Goal: Information Seeking & Learning: Find specific page/section

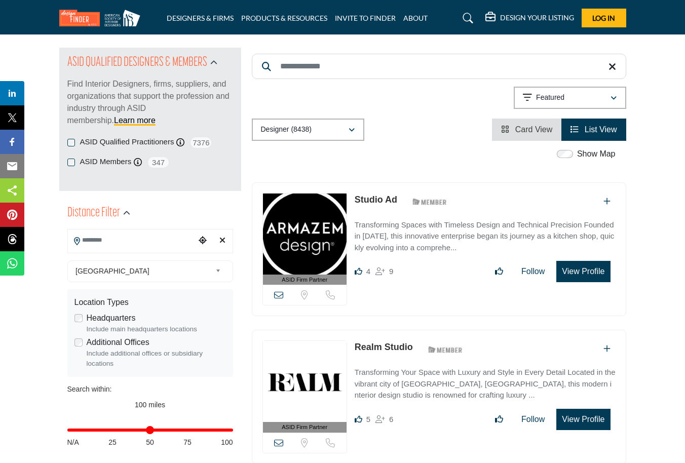
scroll to position [103, 0]
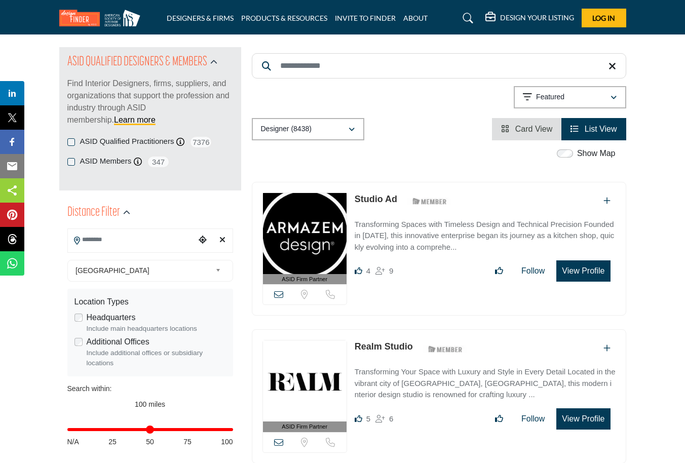
click at [203, 239] on icon "Choose your current location" at bounding box center [202, 239] width 8 height 8
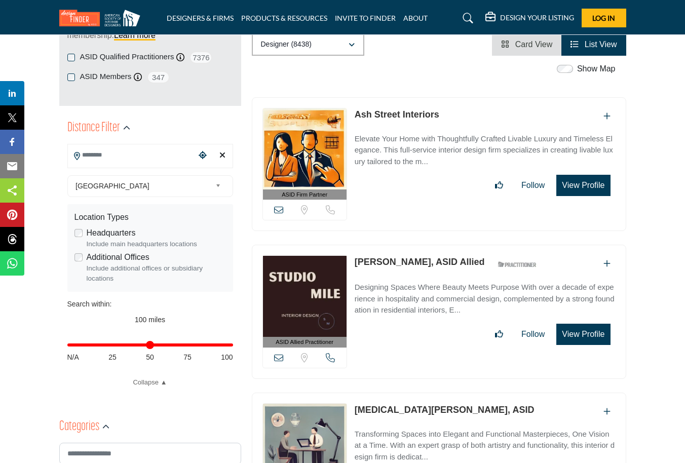
scroll to position [214, 0]
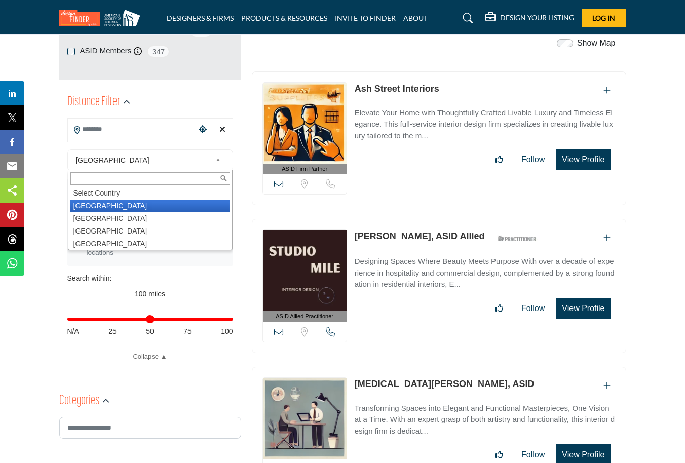
click at [217, 158] on b at bounding box center [219, 160] width 9 height 13
click at [217, 159] on b at bounding box center [219, 160] width 9 height 13
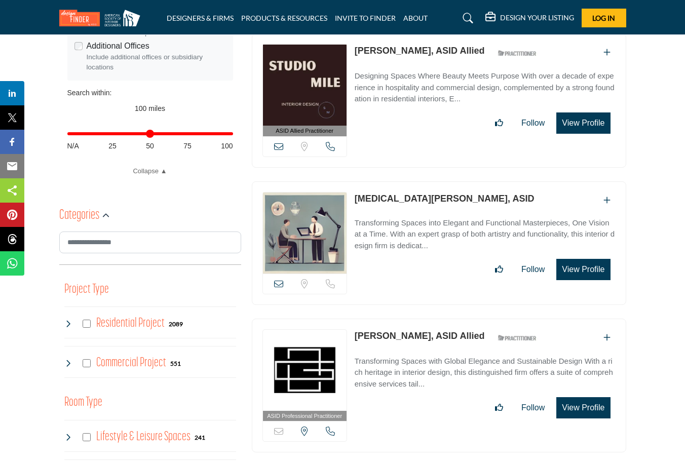
scroll to position [401, 0]
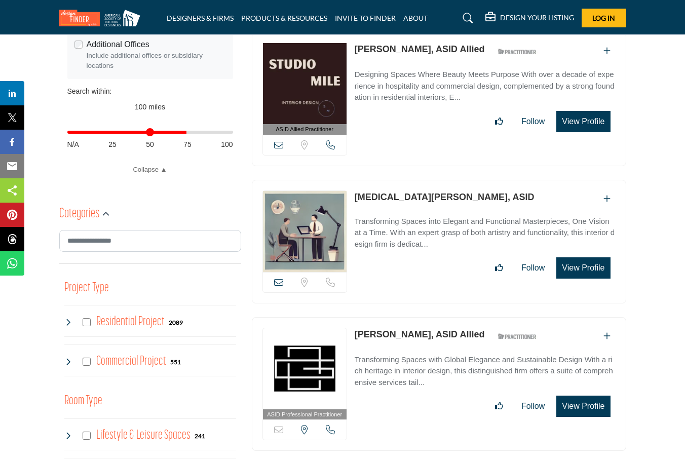
drag, startPoint x: 228, startPoint y: 132, endPoint x: 185, endPoint y: 133, distance: 43.6
click at [185, 133] on input "Distance in miles" at bounding box center [150, 132] width 166 height 2
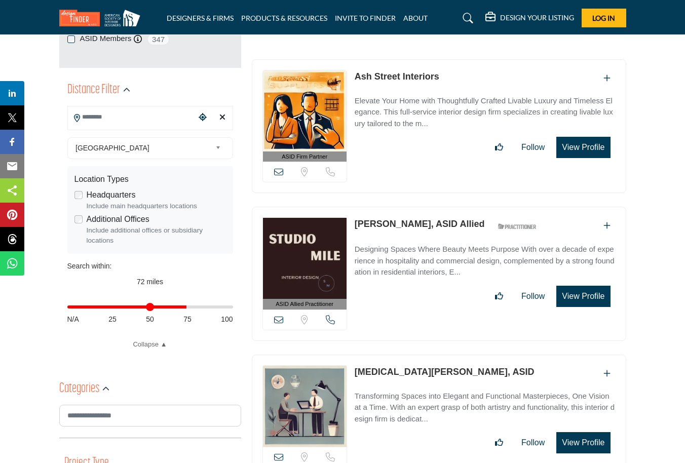
scroll to position [233, 0]
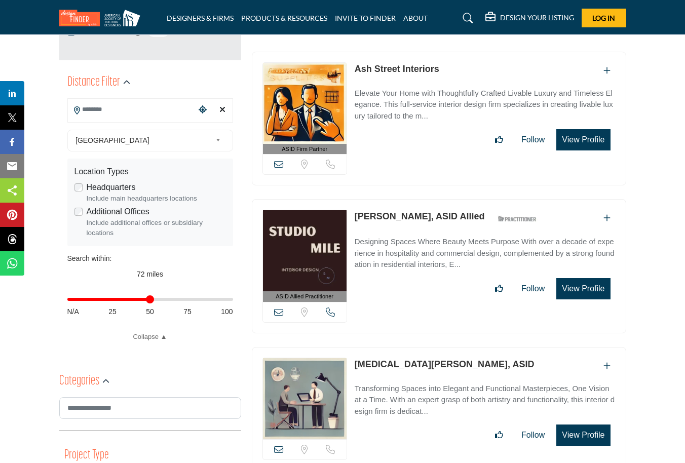
drag, startPoint x: 185, startPoint y: 300, endPoint x: 150, endPoint y: 300, distance: 34.9
click at [150, 300] on input "Distance in miles" at bounding box center [150, 299] width 166 height 2
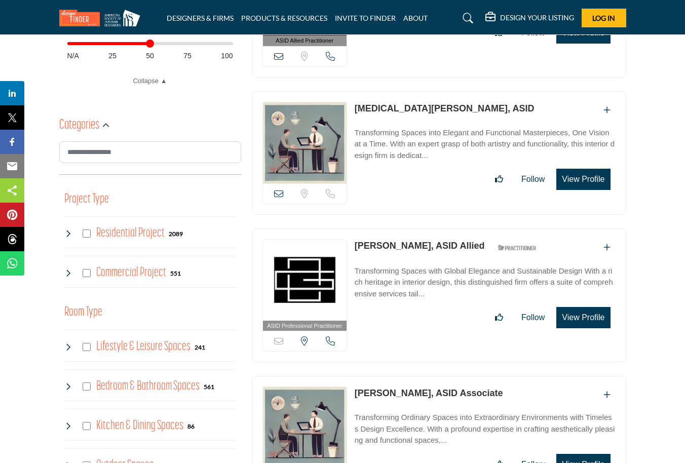
scroll to position [491, 0]
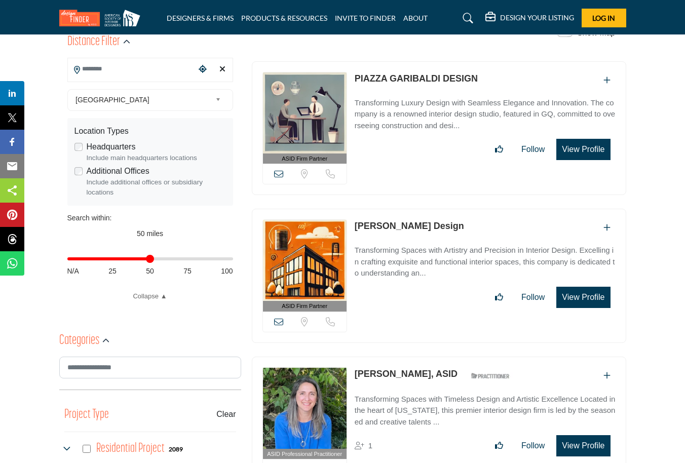
scroll to position [280, 0]
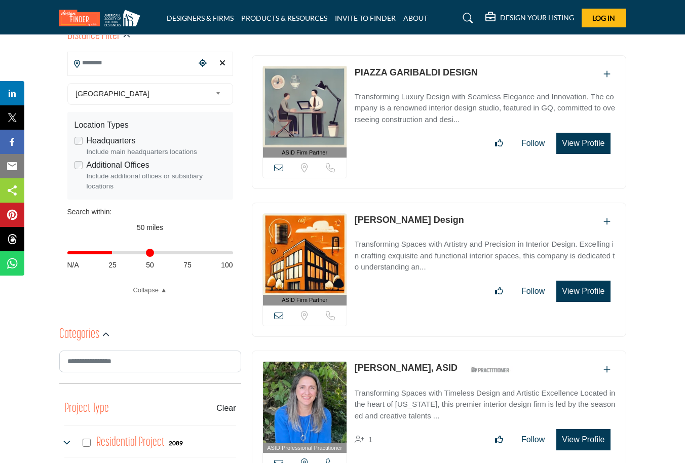
drag, startPoint x: 150, startPoint y: 251, endPoint x: 114, endPoint y: 253, distance: 35.5
type input "**"
click at [114, 253] on input "Distance in miles" at bounding box center [150, 253] width 166 height 2
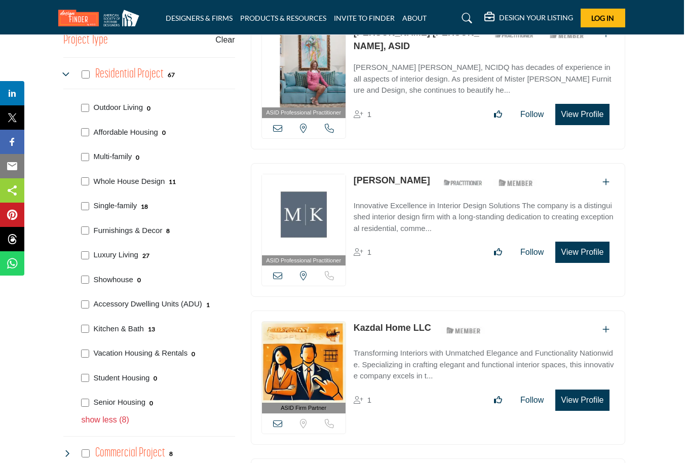
scroll to position [649, 1]
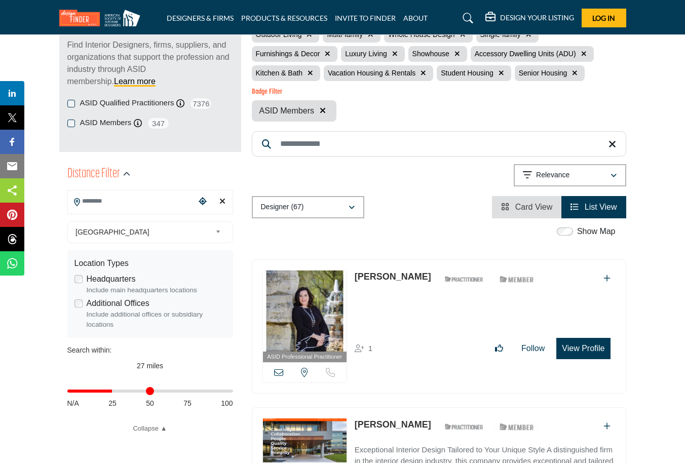
scroll to position [134, 0]
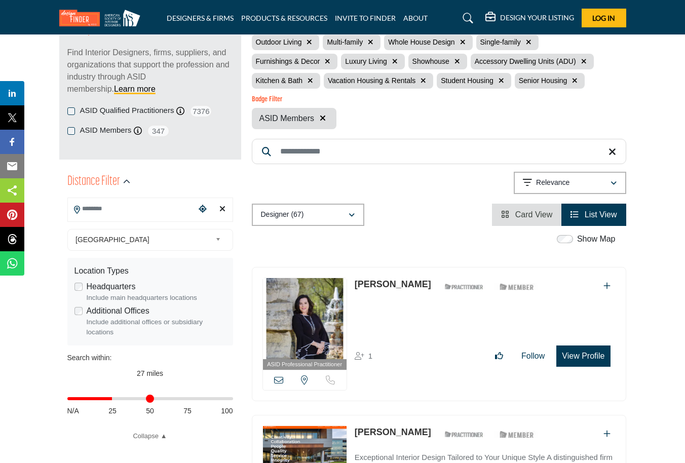
click at [101, 210] on input "Search Location" at bounding box center [132, 209] width 128 height 20
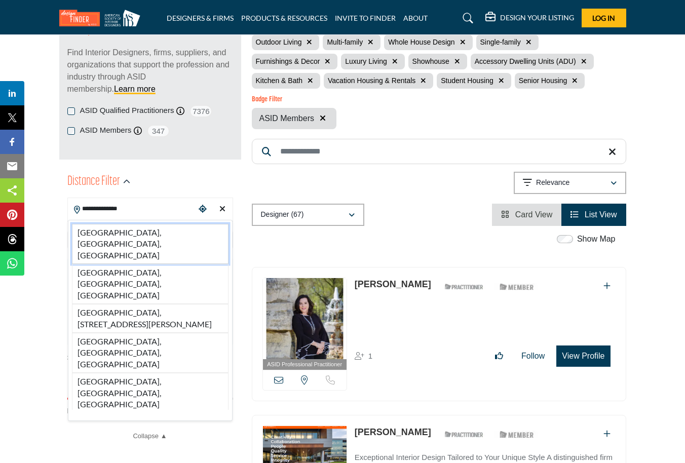
click at [93, 226] on li "Palm Beach, FL, USA" at bounding box center [150, 244] width 156 height 40
type input "**********"
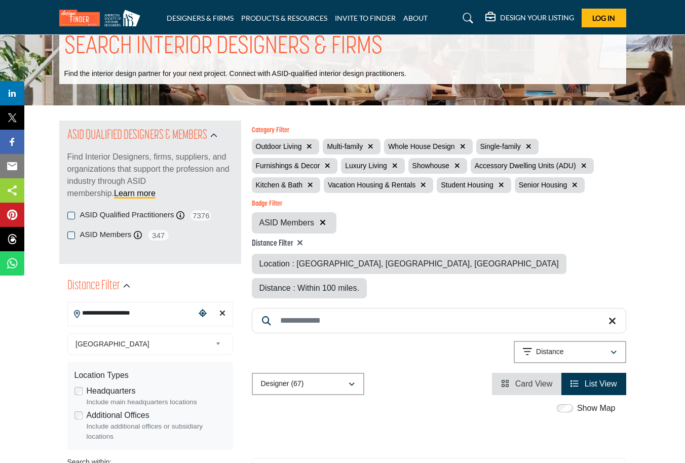
scroll to position [7, 0]
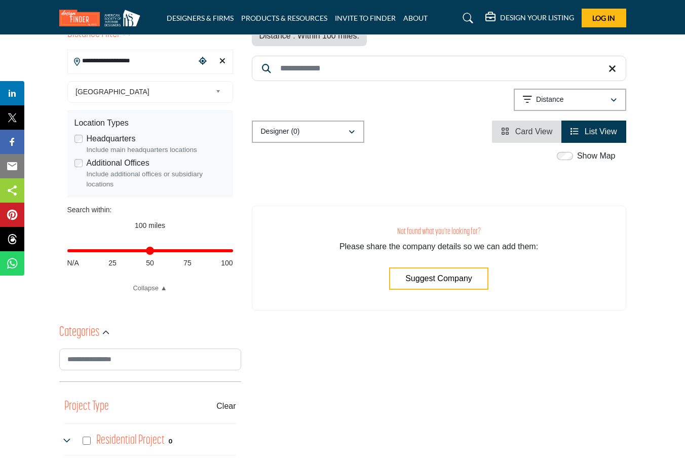
scroll to position [283, 0]
drag, startPoint x: 229, startPoint y: 250, endPoint x: 109, endPoint y: 260, distance: 120.9
click at [109, 260] on div "Distance in miles N/A 25 50 75 100" at bounding box center [150, 254] width 166 height 39
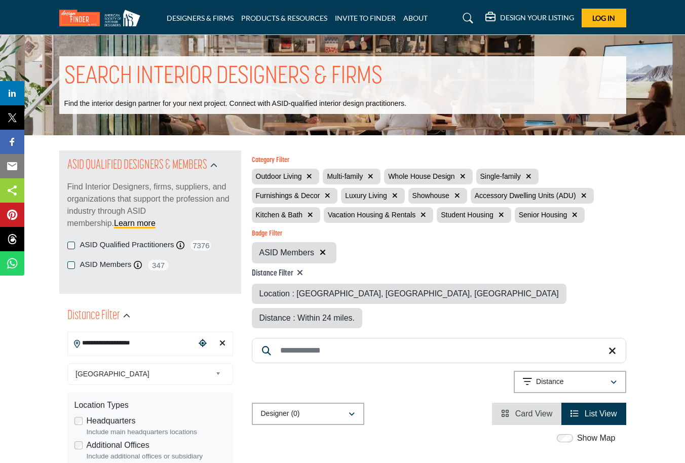
click at [371, 174] on icon "button" at bounding box center [371, 176] width 6 height 7
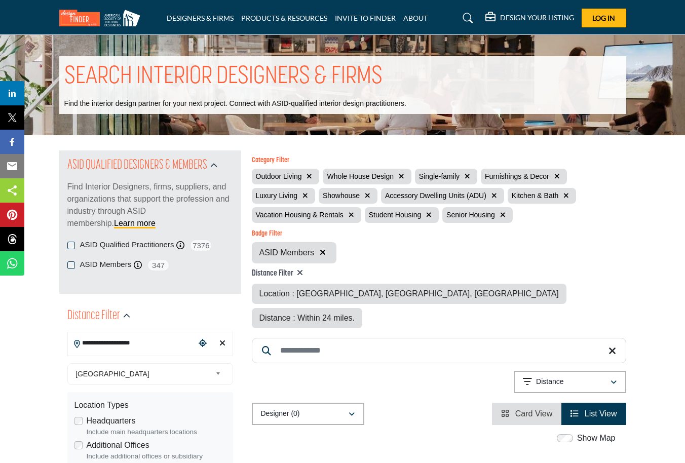
click at [565, 196] on icon "button" at bounding box center [566, 195] width 6 height 7
click at [494, 197] on icon "button" at bounding box center [494, 195] width 6 height 7
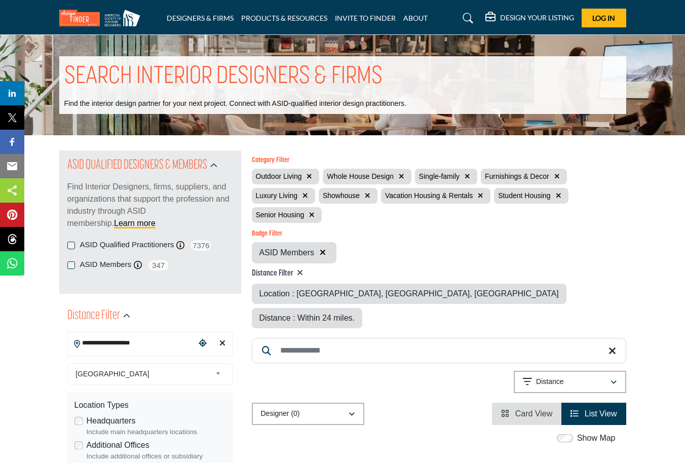
click at [367, 196] on icon "button" at bounding box center [368, 195] width 6 height 7
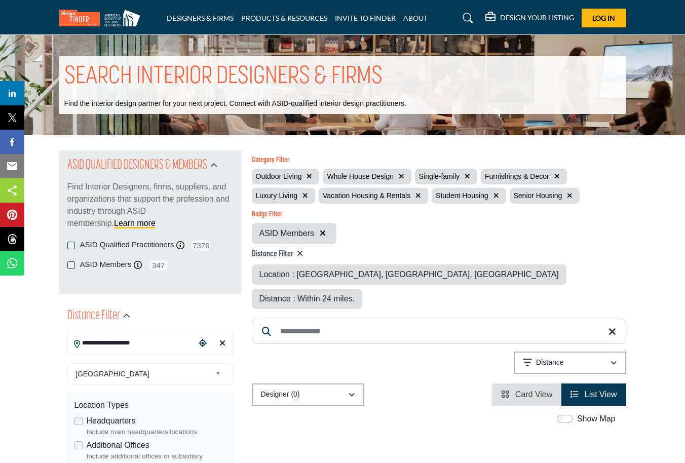
click at [417, 196] on icon "button" at bounding box center [418, 195] width 6 height 7
click at [383, 195] on icon "button" at bounding box center [383, 195] width 6 height 7
click at [378, 195] on icon "button" at bounding box center [379, 195] width 6 height 7
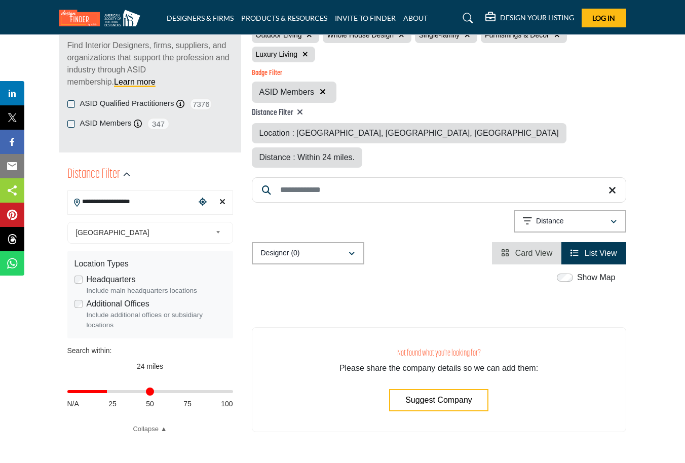
scroll to position [190, 0]
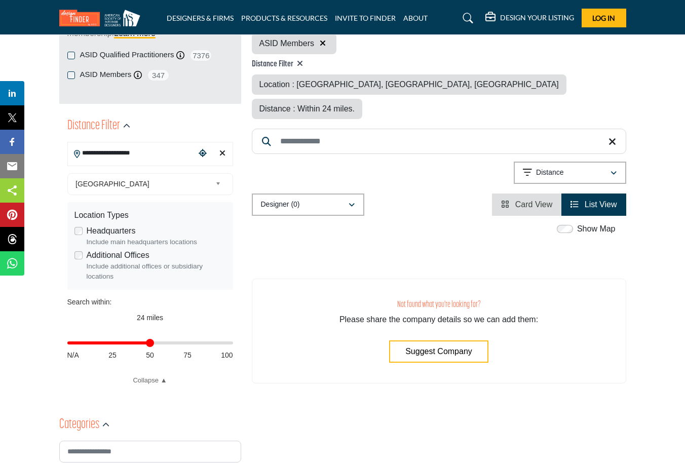
drag, startPoint x: 108, startPoint y: 343, endPoint x: 150, endPoint y: 345, distance: 42.1
click at [150, 344] on input "Distance in miles" at bounding box center [150, 343] width 166 height 2
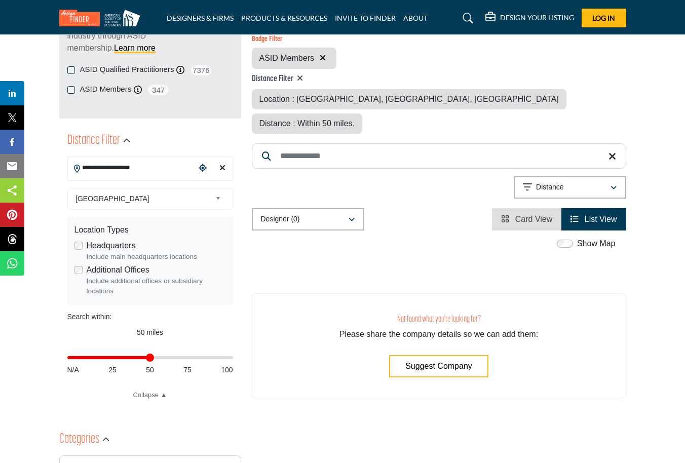
scroll to position [176, 0]
drag, startPoint x: 148, startPoint y: 356, endPoint x: 233, endPoint y: 357, distance: 85.1
type input "***"
click at [233, 357] on div "**********" at bounding box center [150, 265] width 182 height 280
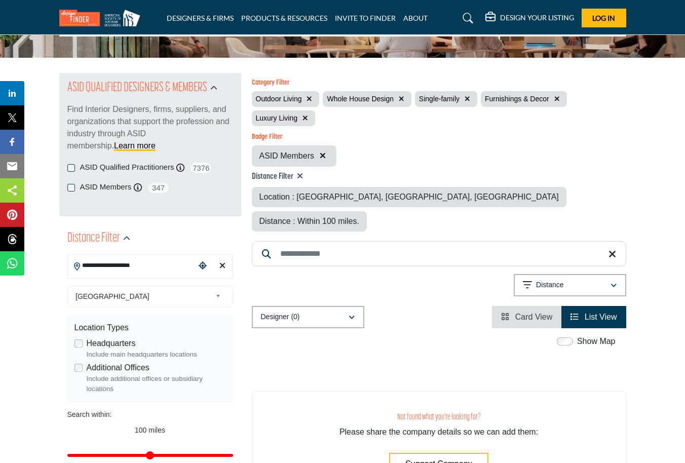
scroll to position [77, 0]
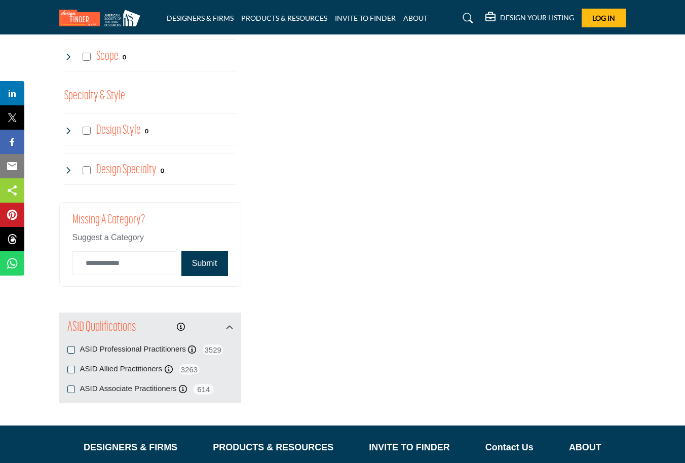
scroll to position [1092, 0]
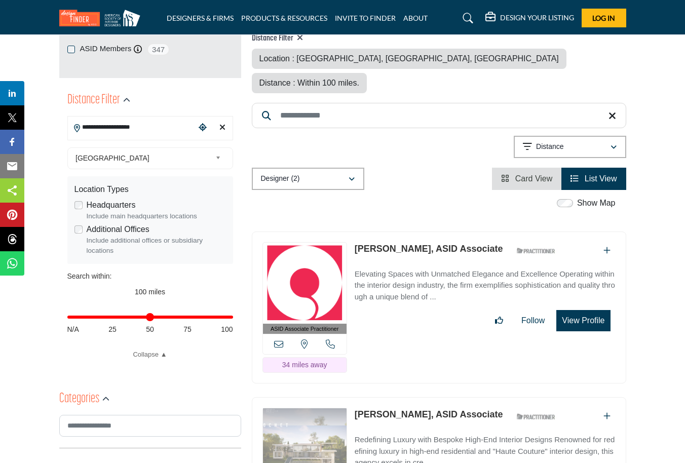
scroll to position [219, 0]
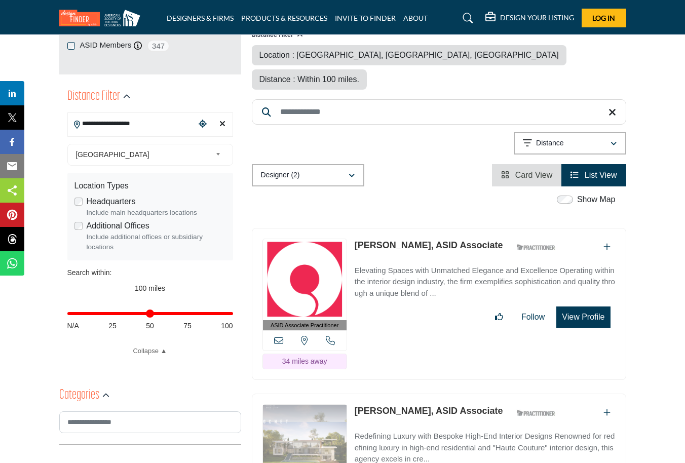
click at [228, 314] on input "Distance in miles" at bounding box center [150, 313] width 166 height 2
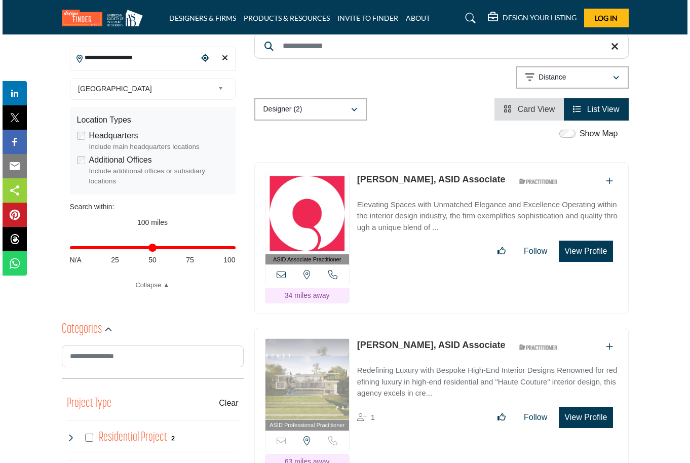
scroll to position [278, 0]
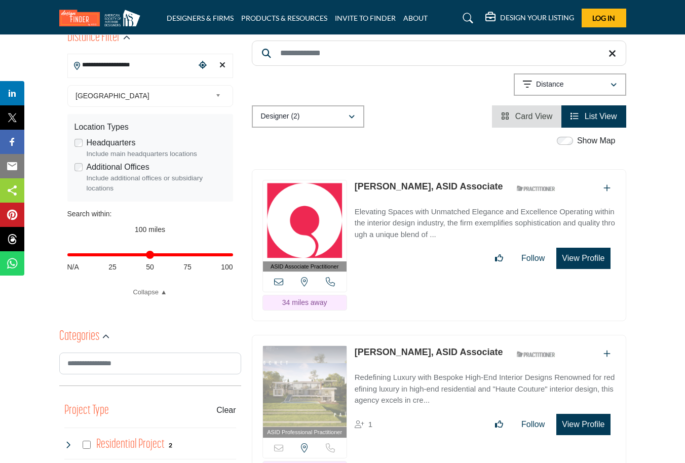
click at [576, 414] on button "View Profile" at bounding box center [583, 424] width 54 height 21
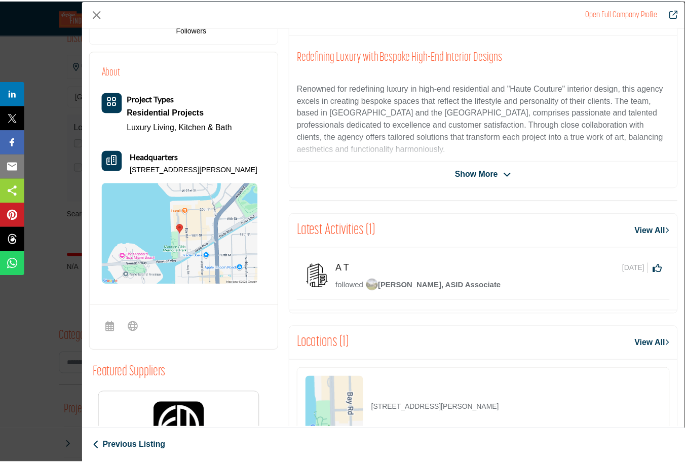
scroll to position [225, 0]
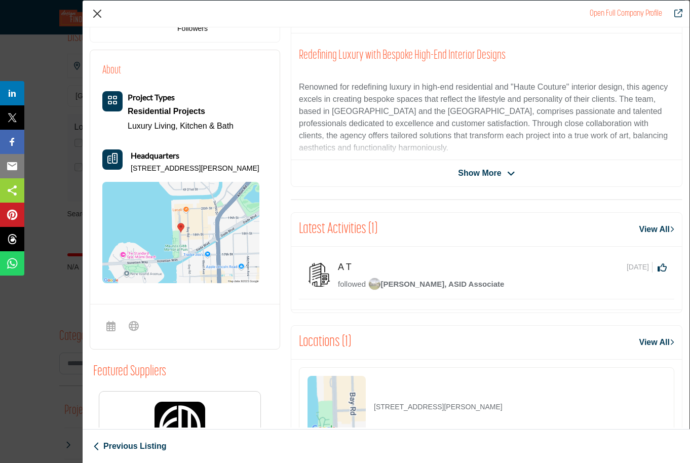
click at [99, 15] on button "Close" at bounding box center [97, 13] width 15 height 15
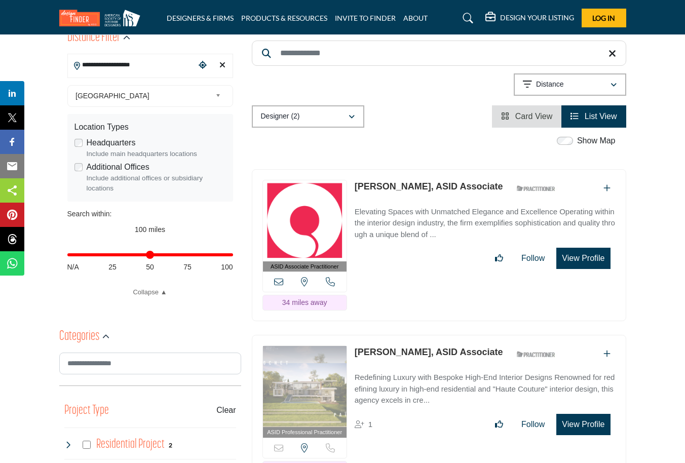
click at [416, 181] on link "[PERSON_NAME], ASID Associate" at bounding box center [428, 186] width 148 height 10
click at [583, 248] on button "View Profile" at bounding box center [583, 258] width 54 height 21
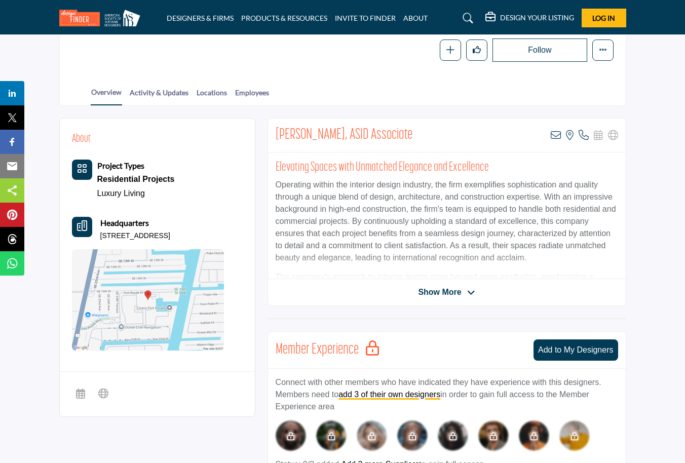
scroll to position [171, 0]
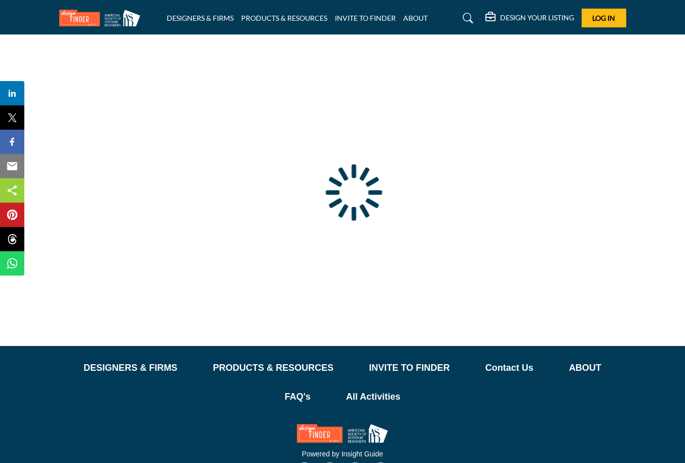
type input "**********"
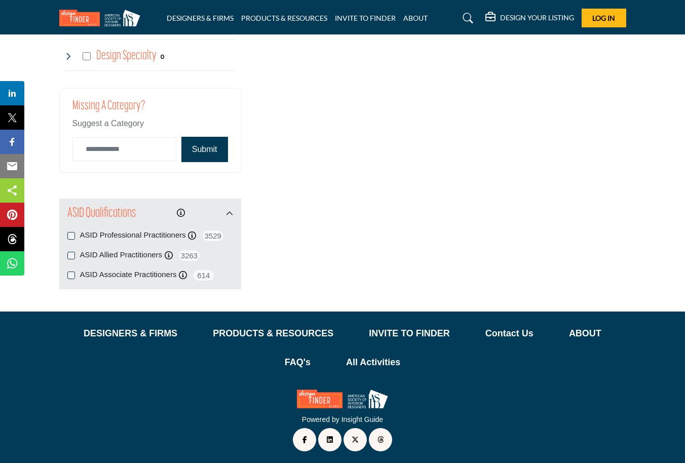
scroll to position [1203, 0]
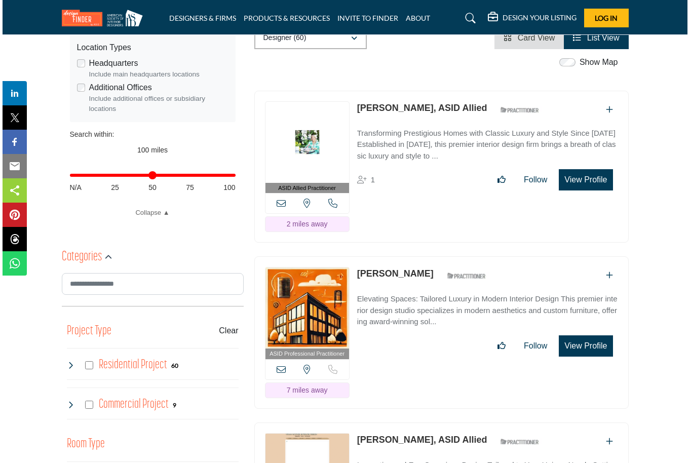
scroll to position [358, 0]
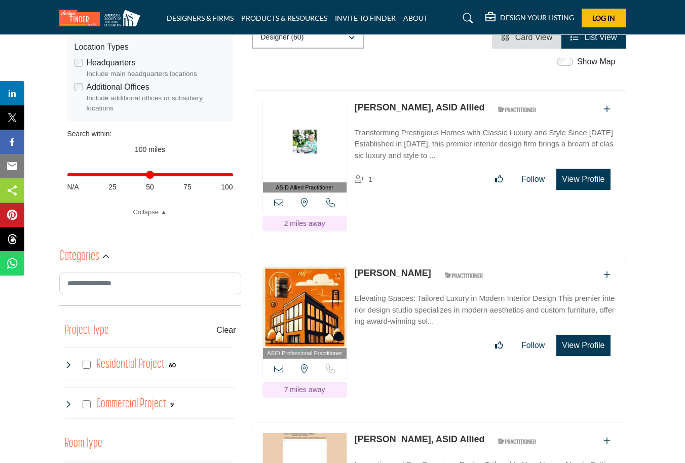
click at [584, 187] on button "View Profile" at bounding box center [583, 179] width 54 height 21
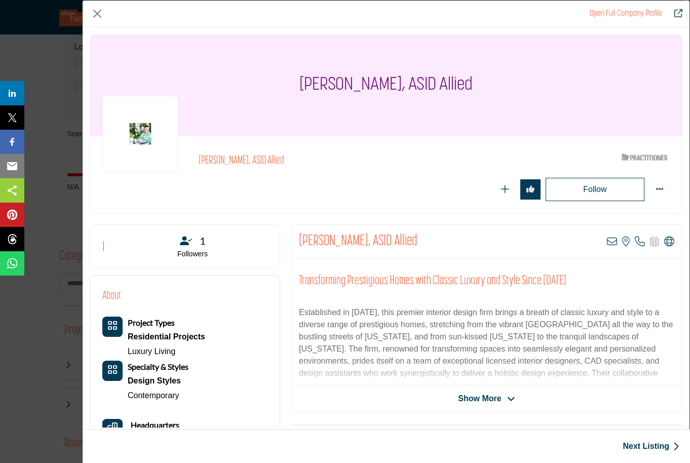
click at [485, 395] on span "Show More" at bounding box center [479, 398] width 43 height 12
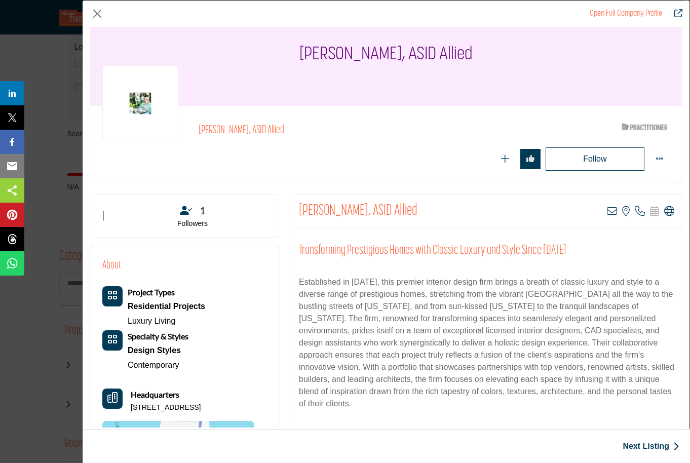
scroll to position [6, 0]
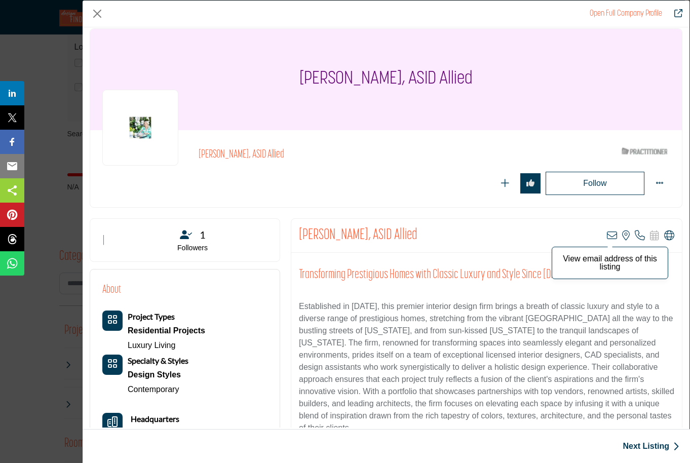
click at [607, 233] on icon "Company Data Modal" at bounding box center [612, 235] width 10 height 10
click at [607, 234] on icon "Company Data Modal" at bounding box center [612, 235] width 10 height 10
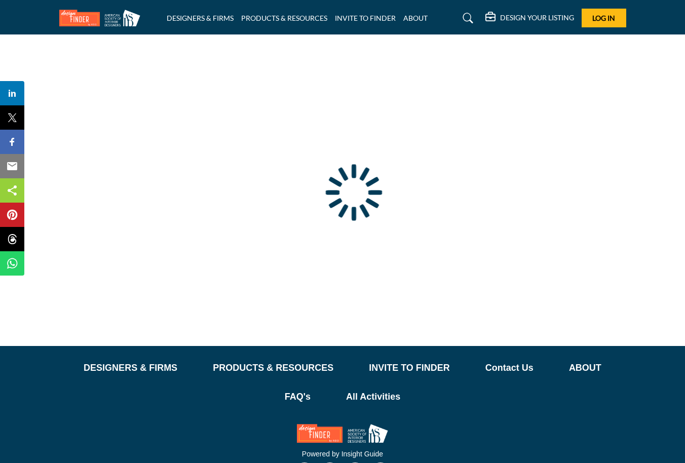
type input "**********"
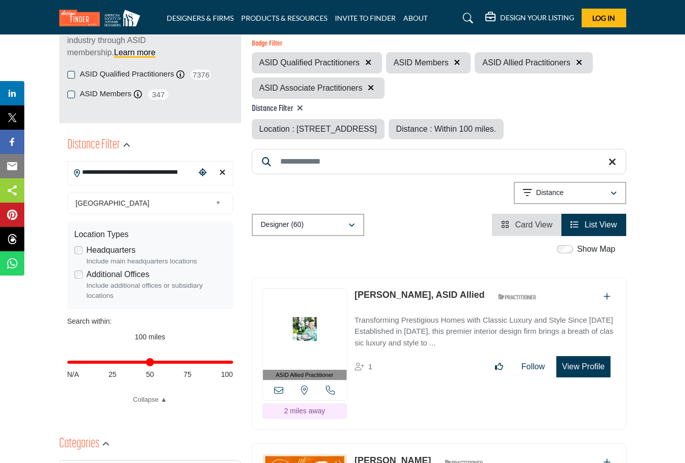
scroll to position [173, 0]
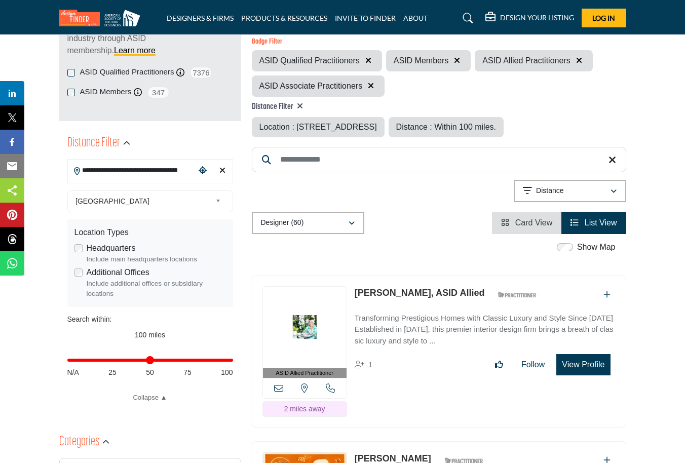
click at [517, 226] on span "Card View" at bounding box center [533, 222] width 37 height 9
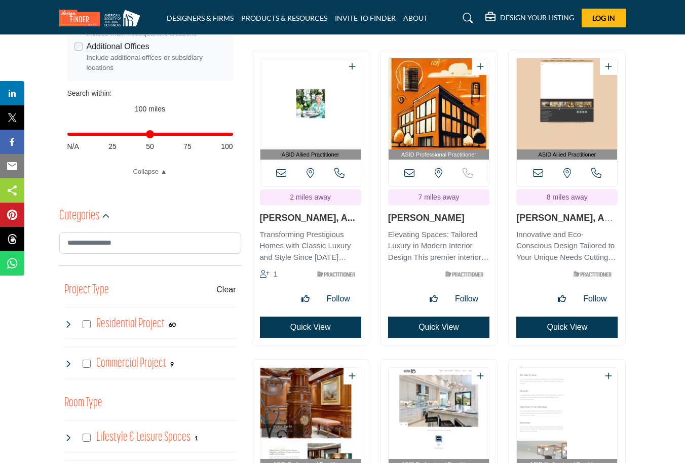
scroll to position [401, 0]
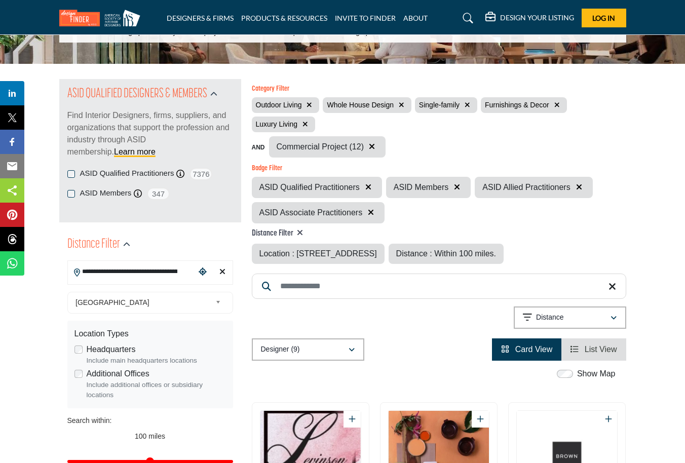
scroll to position [72, 0]
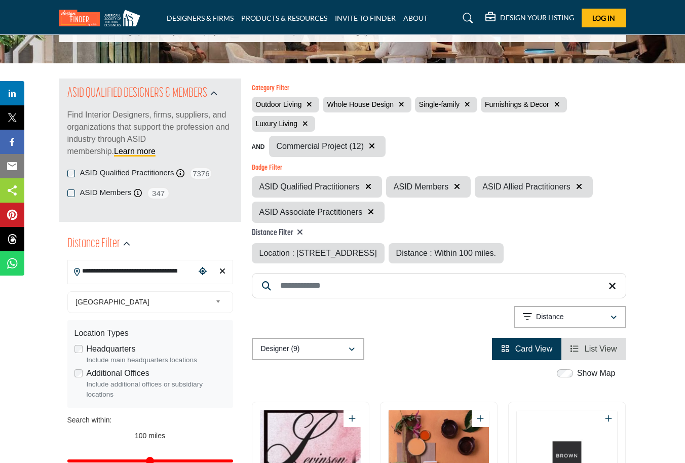
click at [371, 149] on icon "button" at bounding box center [372, 146] width 6 height 8
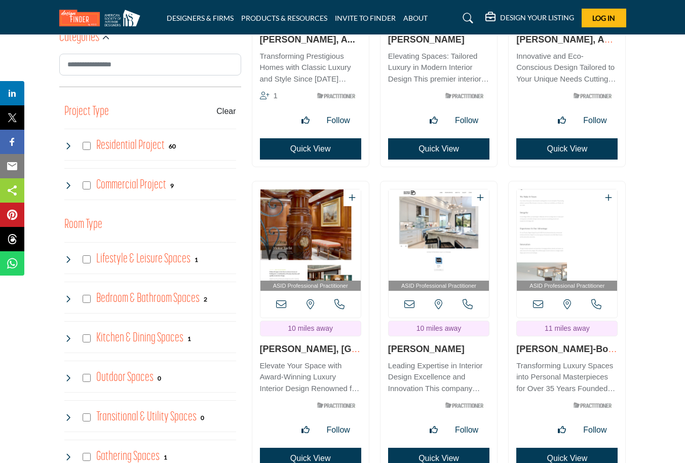
scroll to position [579, 0]
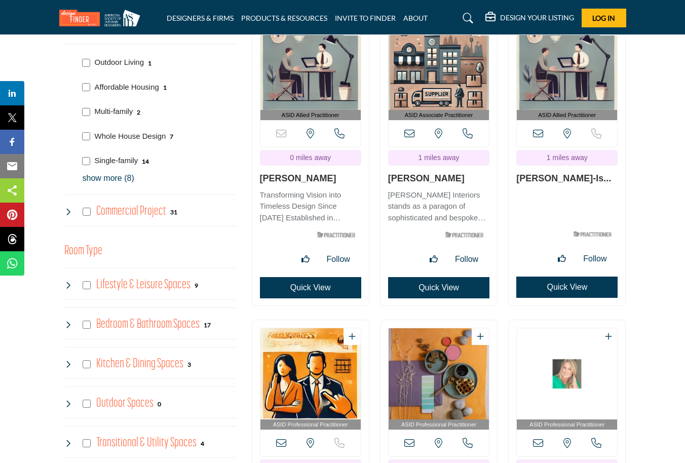
scroll to position [697, 0]
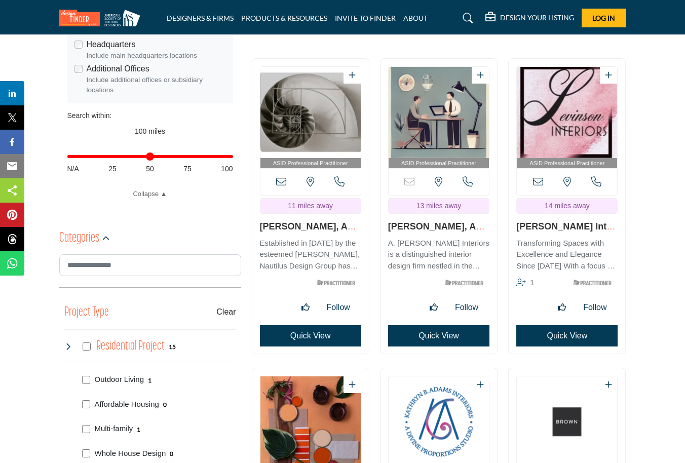
scroll to position [217, 0]
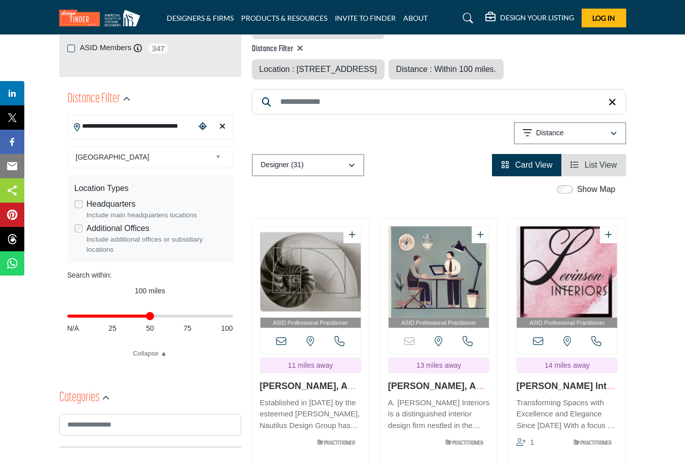
drag, startPoint x: 229, startPoint y: 315, endPoint x: 151, endPoint y: 317, distance: 78.0
click at [151, 317] on input "Distance in miles" at bounding box center [150, 316] width 166 height 2
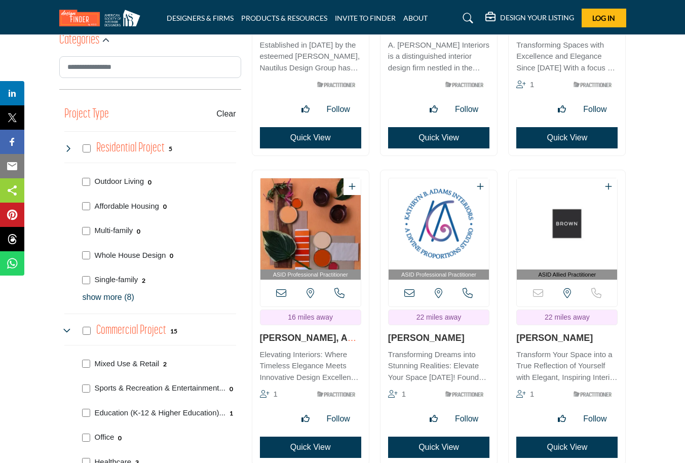
scroll to position [577, 0]
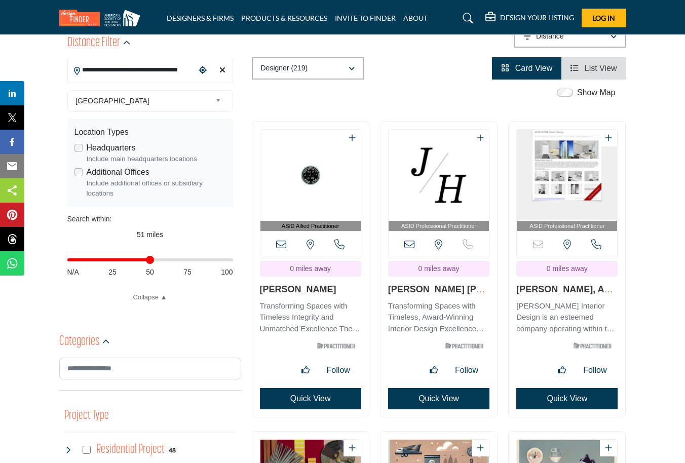
scroll to position [552, 0]
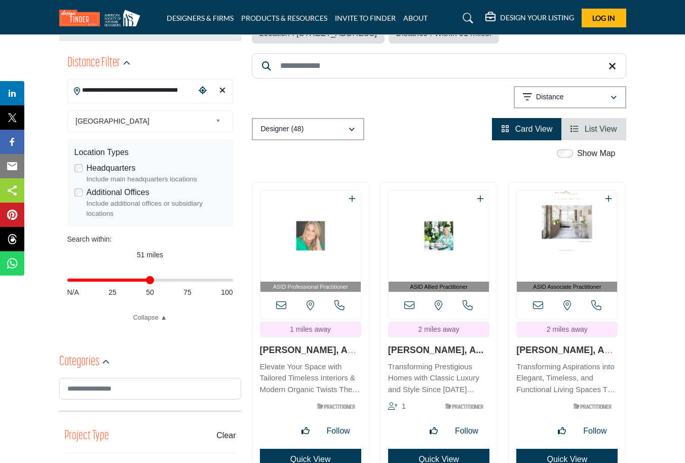
scroll to position [253, 0]
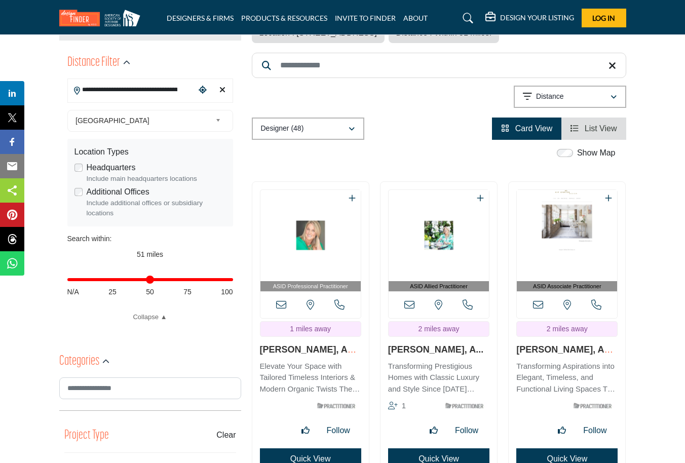
drag, startPoint x: 152, startPoint y: 280, endPoint x: 232, endPoint y: 283, distance: 80.1
click at [232, 283] on div "Distance in miles N/A 25 50 75 100" at bounding box center [150, 284] width 166 height 39
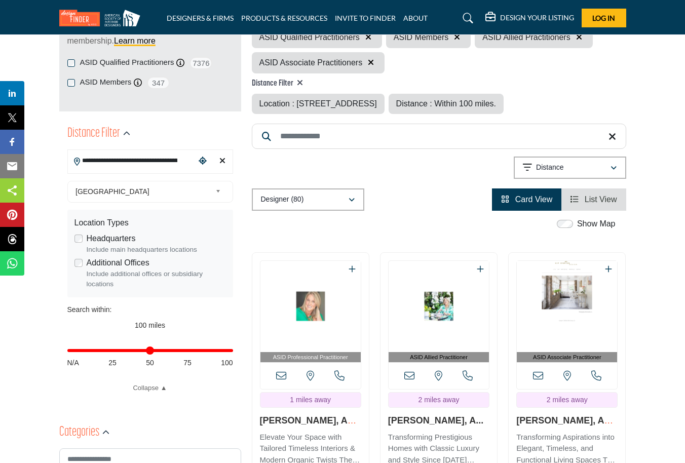
scroll to position [184, 0]
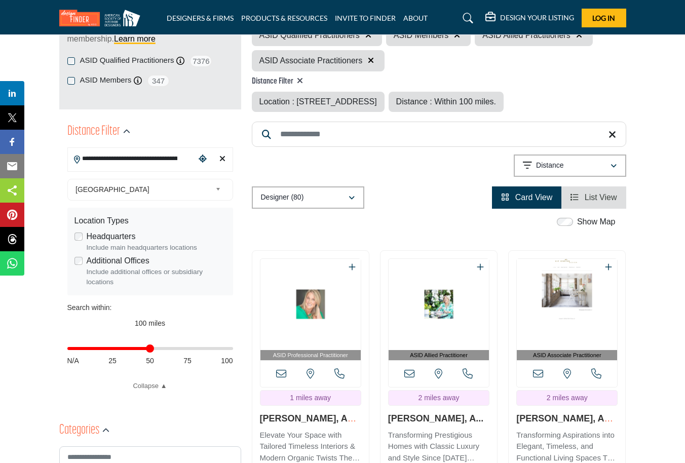
drag, startPoint x: 228, startPoint y: 349, endPoint x: 148, endPoint y: 356, distance: 80.3
click at [148, 356] on div "Distance in miles N/A 25 50 75 100" at bounding box center [150, 353] width 166 height 39
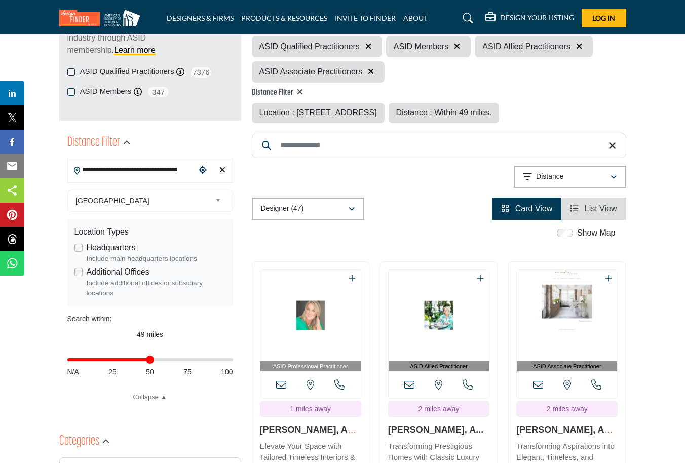
scroll to position [197, 0]
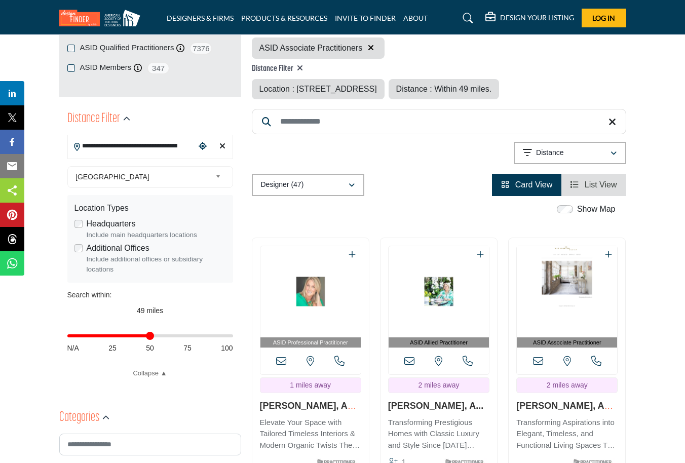
click at [150, 336] on input "Distance in miles" at bounding box center [150, 336] width 166 height 2
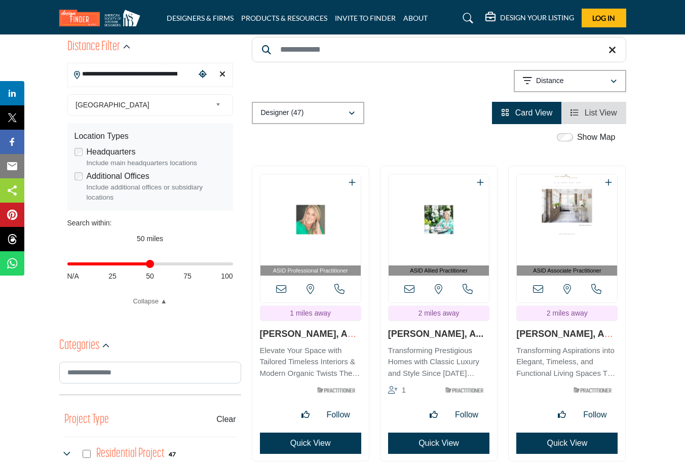
scroll to position [270, 0]
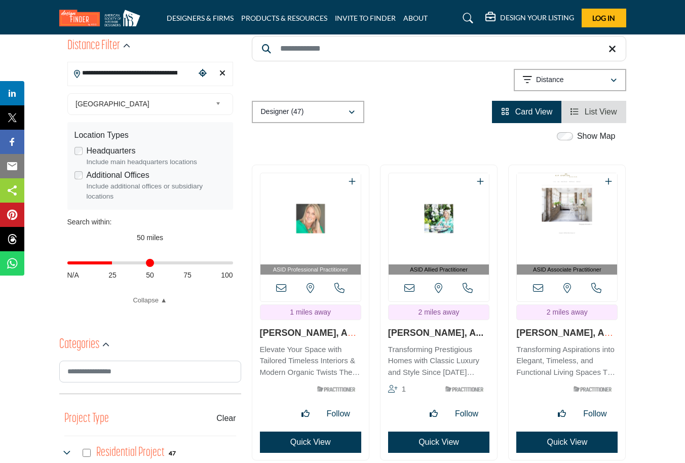
drag, startPoint x: 149, startPoint y: 264, endPoint x: 113, endPoint y: 263, distance: 36.0
click at [113, 263] on input "Distance in miles" at bounding box center [150, 263] width 166 height 2
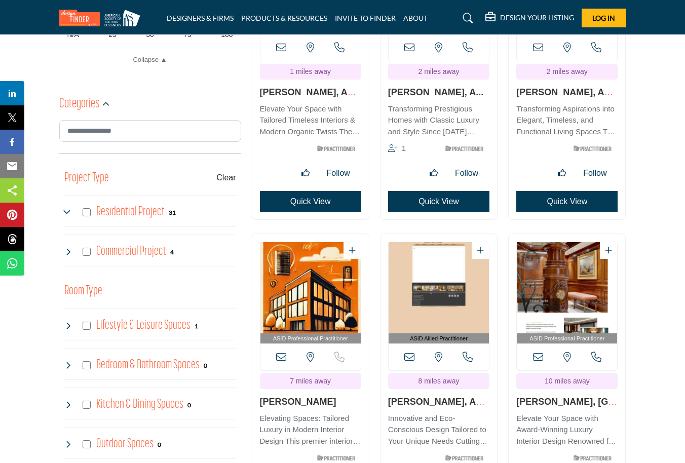
scroll to position [521, 0]
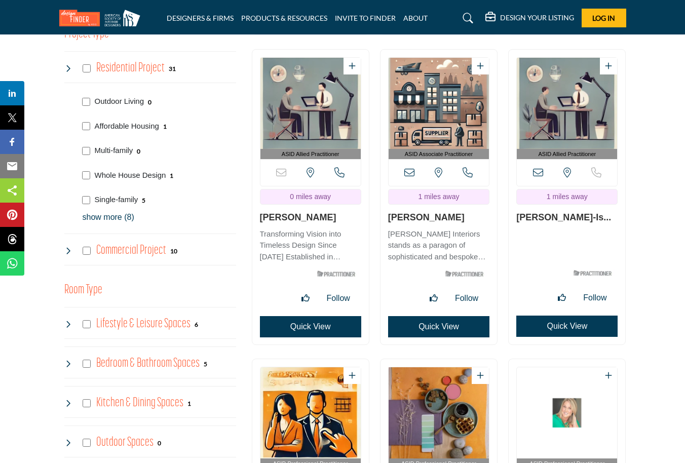
scroll to position [670, 0]
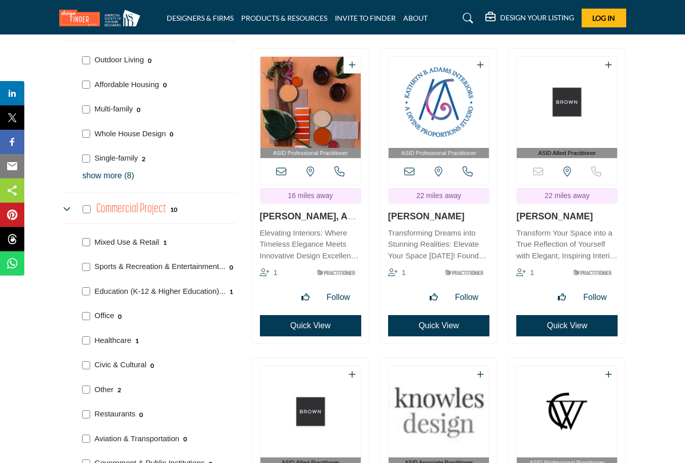
scroll to position [695, 0]
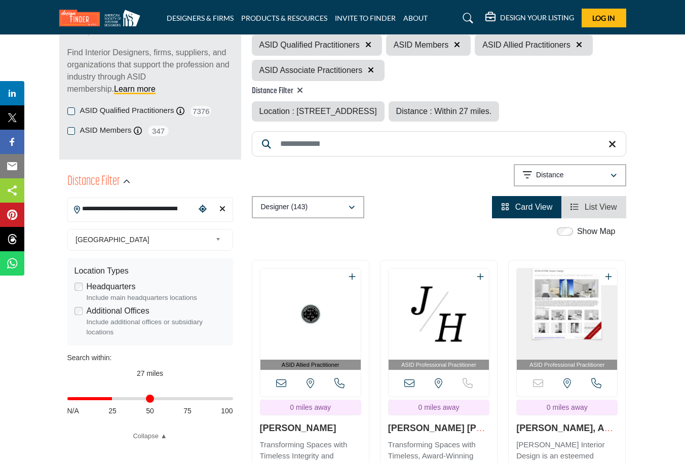
scroll to position [142, 0]
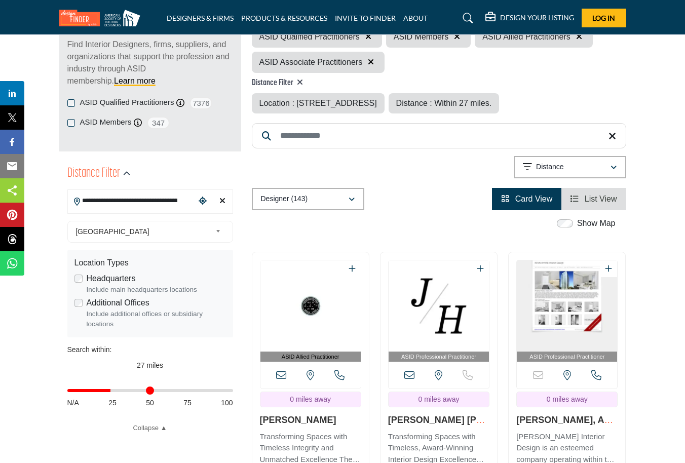
click at [111, 390] on input "Distance in miles" at bounding box center [150, 390] width 166 height 2
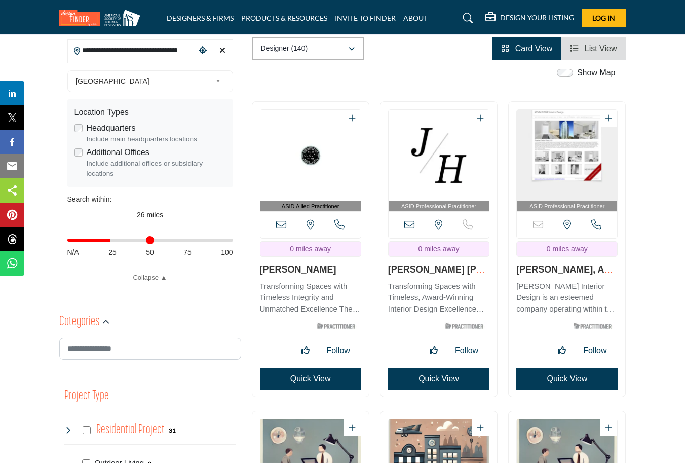
scroll to position [294, 0]
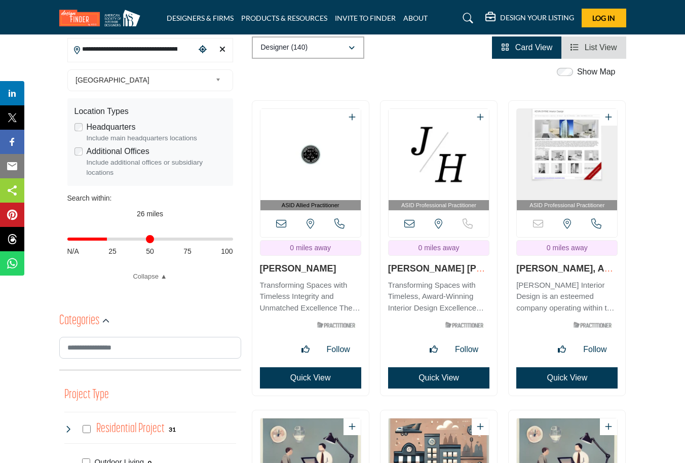
drag, startPoint x: 110, startPoint y: 240, endPoint x: 181, endPoint y: 299, distance: 93.1
click at [109, 240] on input "Distance in miles" at bounding box center [150, 239] width 166 height 2
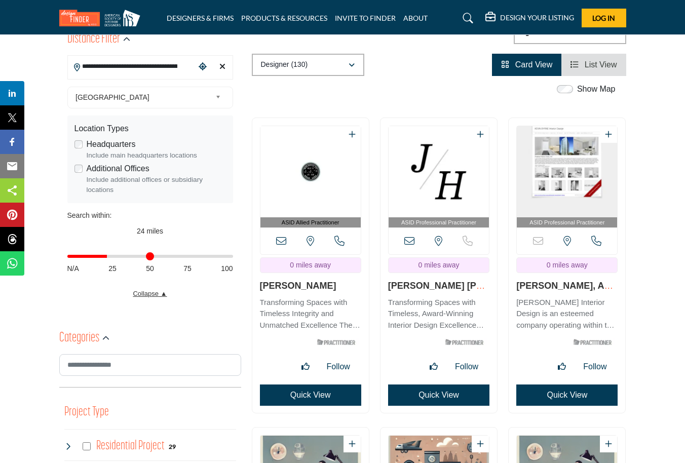
scroll to position [277, 0]
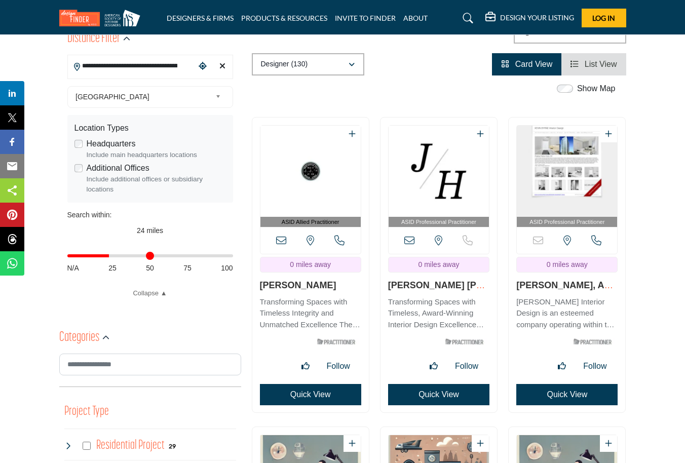
click at [110, 255] on input "Distance in miles" at bounding box center [150, 256] width 166 height 2
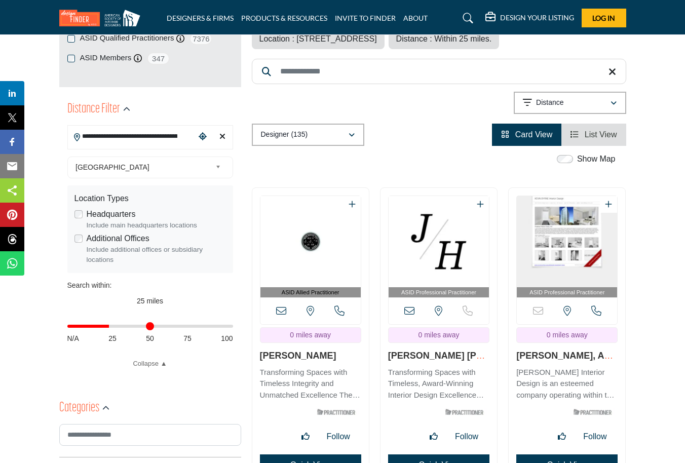
scroll to position [206, 0]
drag, startPoint x: 110, startPoint y: 327, endPoint x: 148, endPoint y: 330, distance: 38.6
click at [148, 328] on input "Distance in miles" at bounding box center [150, 327] width 166 height 2
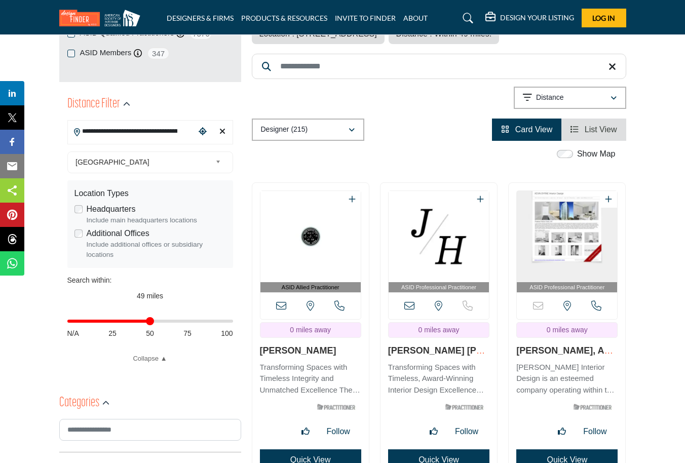
scroll to position [213, 0]
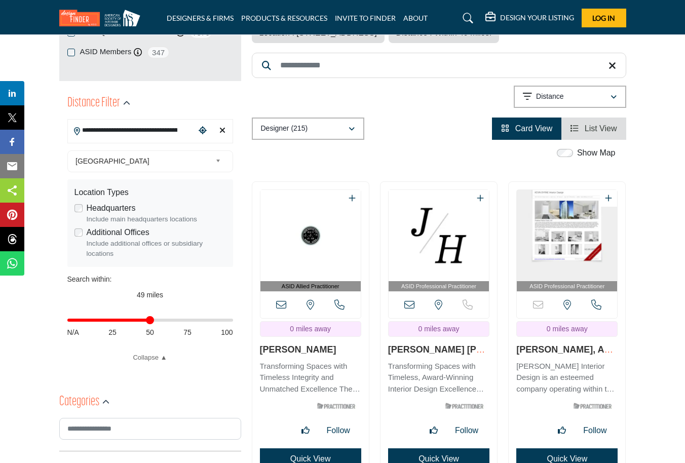
click at [149, 321] on input "Distance in miles" at bounding box center [150, 320] width 166 height 2
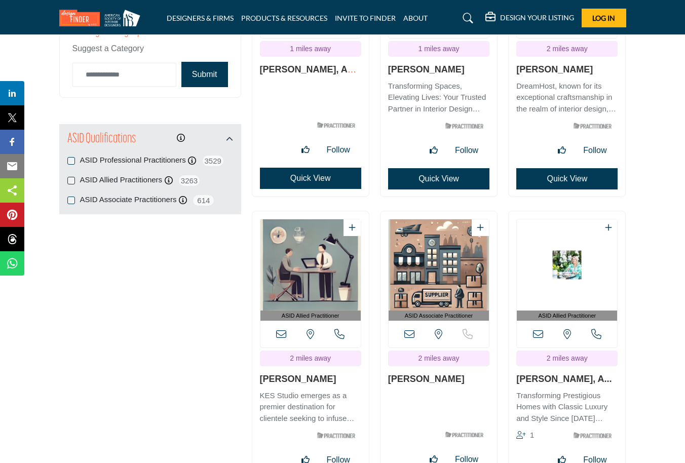
scroll to position [1420, 0]
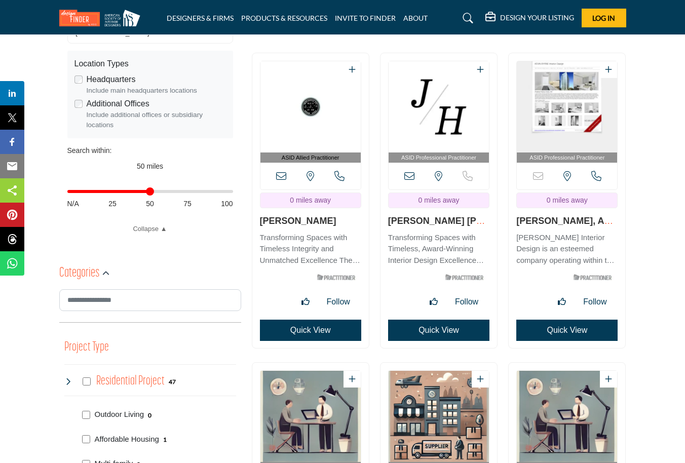
scroll to position [343, 0]
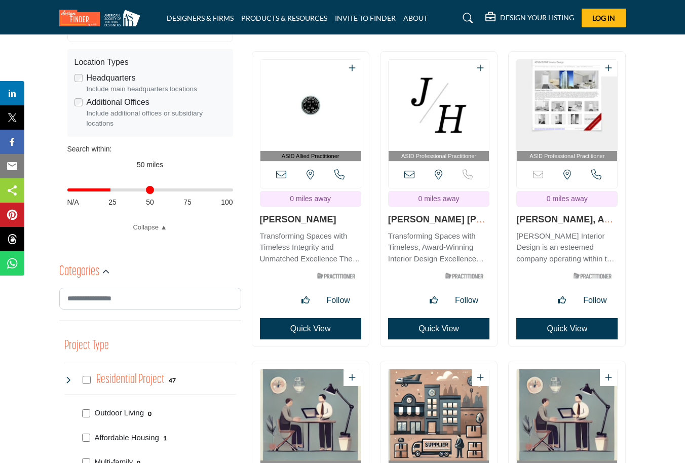
drag, startPoint x: 151, startPoint y: 189, endPoint x: 112, endPoint y: 192, distance: 38.6
click at [112, 191] on input "Distance in miles" at bounding box center [150, 190] width 166 height 2
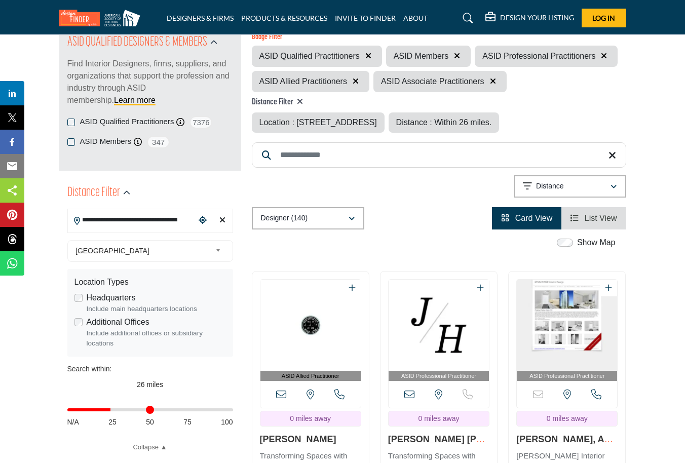
scroll to position [124, 0]
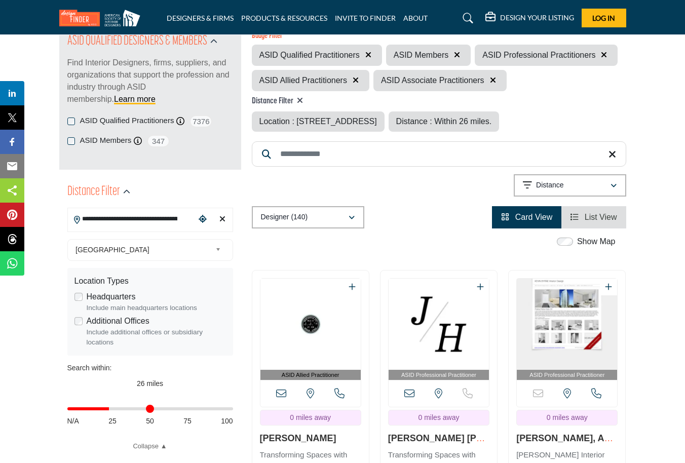
type input "**"
click at [110, 408] on input "Distance in miles" at bounding box center [150, 409] width 166 height 2
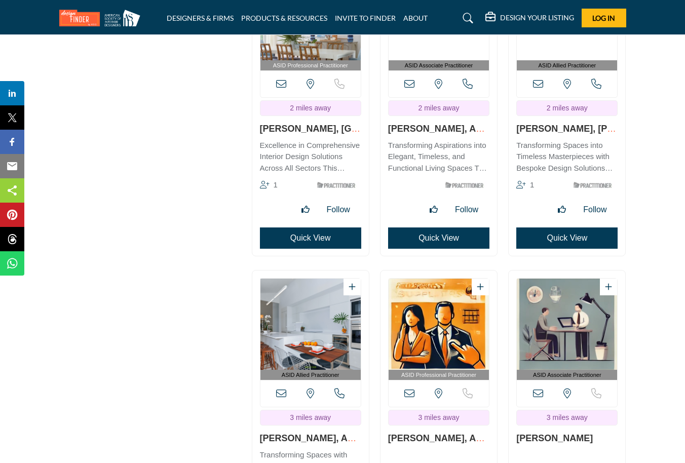
scroll to position [1990, 0]
